Goal: Transaction & Acquisition: Purchase product/service

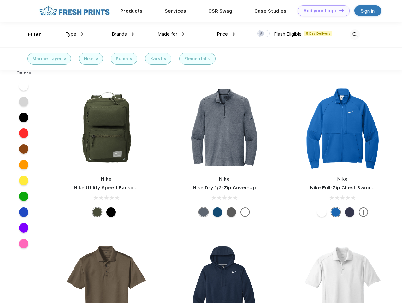
click at [322, 11] on link "Add your Logo Design Tool" at bounding box center [324, 10] width 52 height 11
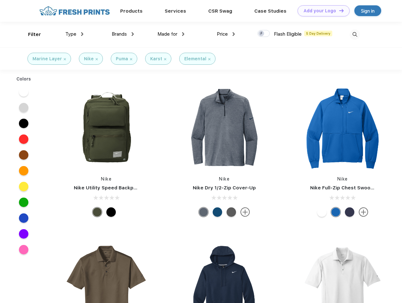
click at [0, 0] on div "Design Tool" at bounding box center [0, 0] width 0 height 0
click at [339, 10] on link "Add your Logo Design Tool" at bounding box center [324, 10] width 52 height 11
click at [30, 34] on div "Filter" at bounding box center [34, 34] width 13 height 7
click at [75, 34] on span "Type" at bounding box center [70, 34] width 11 height 6
click at [123, 34] on span "Brands" at bounding box center [119, 34] width 15 height 6
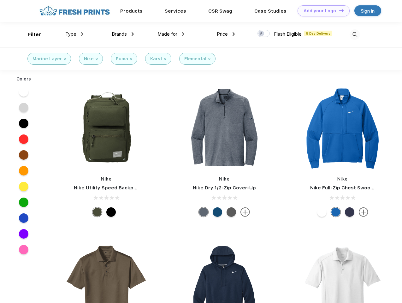
click at [171, 34] on span "Made for" at bounding box center [168, 34] width 20 height 6
click at [226, 34] on span "Price" at bounding box center [222, 34] width 11 height 6
click at [264, 34] on div at bounding box center [264, 33] width 12 height 7
click at [262, 34] on input "checkbox" at bounding box center [260, 32] width 4 height 4
click at [355, 34] on img at bounding box center [355, 34] width 10 height 10
